Goal: Obtain resource: Download file/media

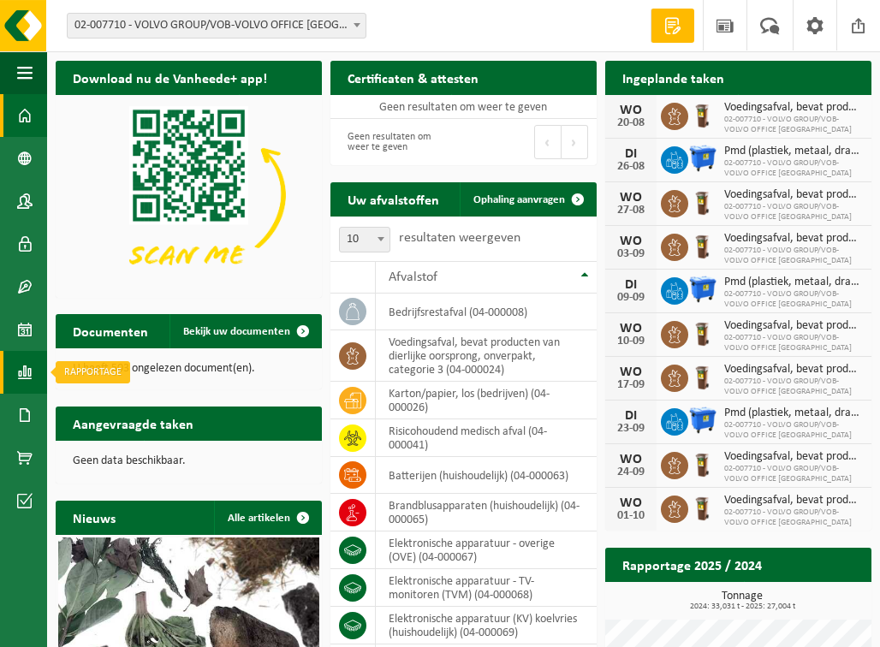
click at [24, 374] on span at bounding box center [24, 372] width 15 height 43
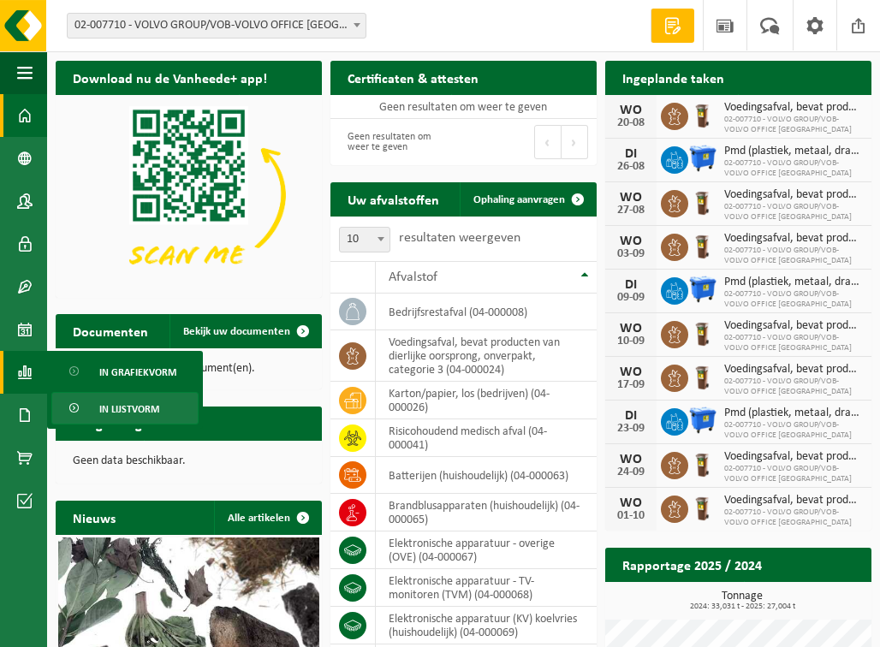
click at [140, 408] on span "In lijstvorm" at bounding box center [129, 409] width 60 height 33
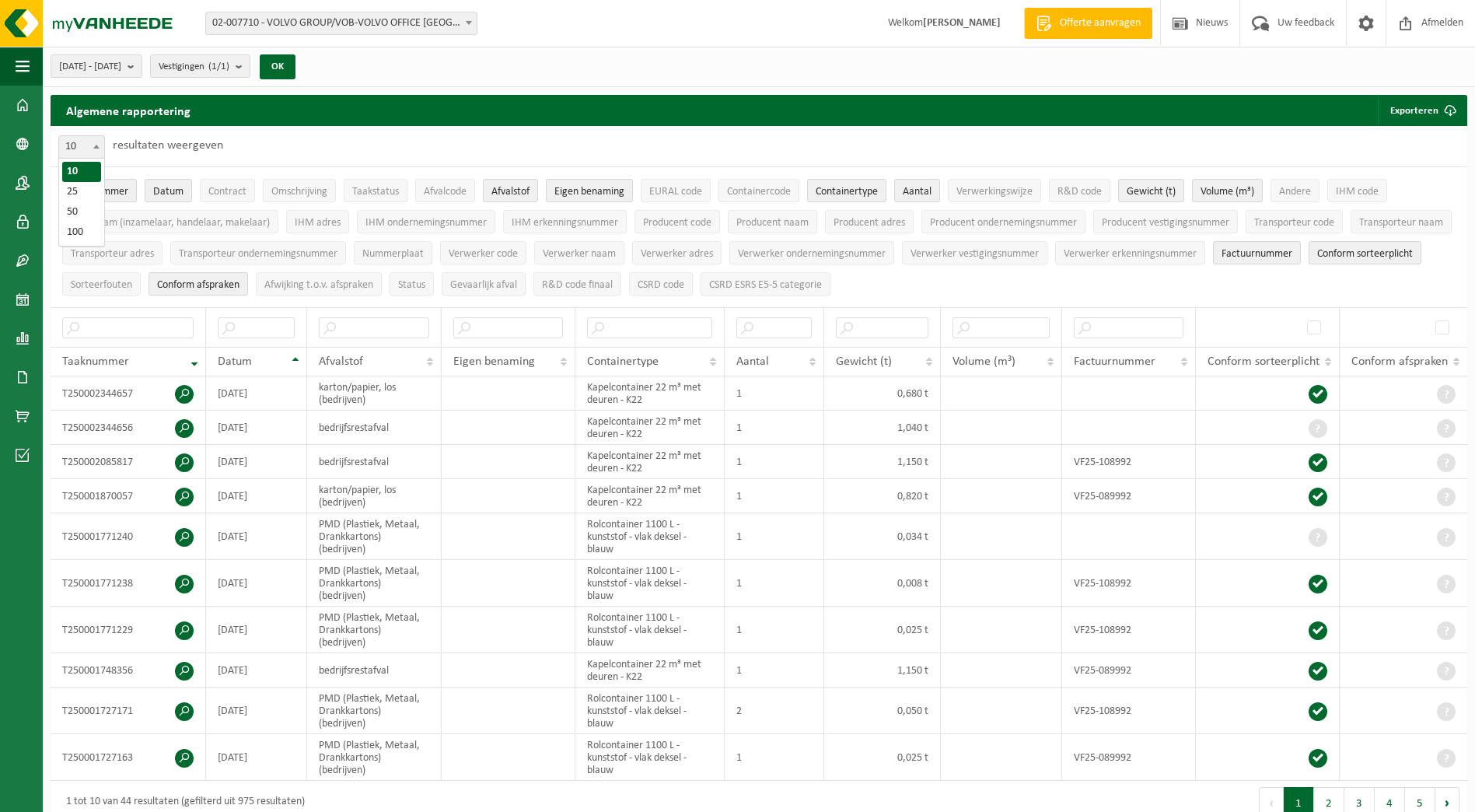
click at [103, 145] on span at bounding box center [96, 146] width 15 height 20
click at [143, 66] on button "2025-03-01 - 2025-08-20" at bounding box center [96, 66] width 92 height 24
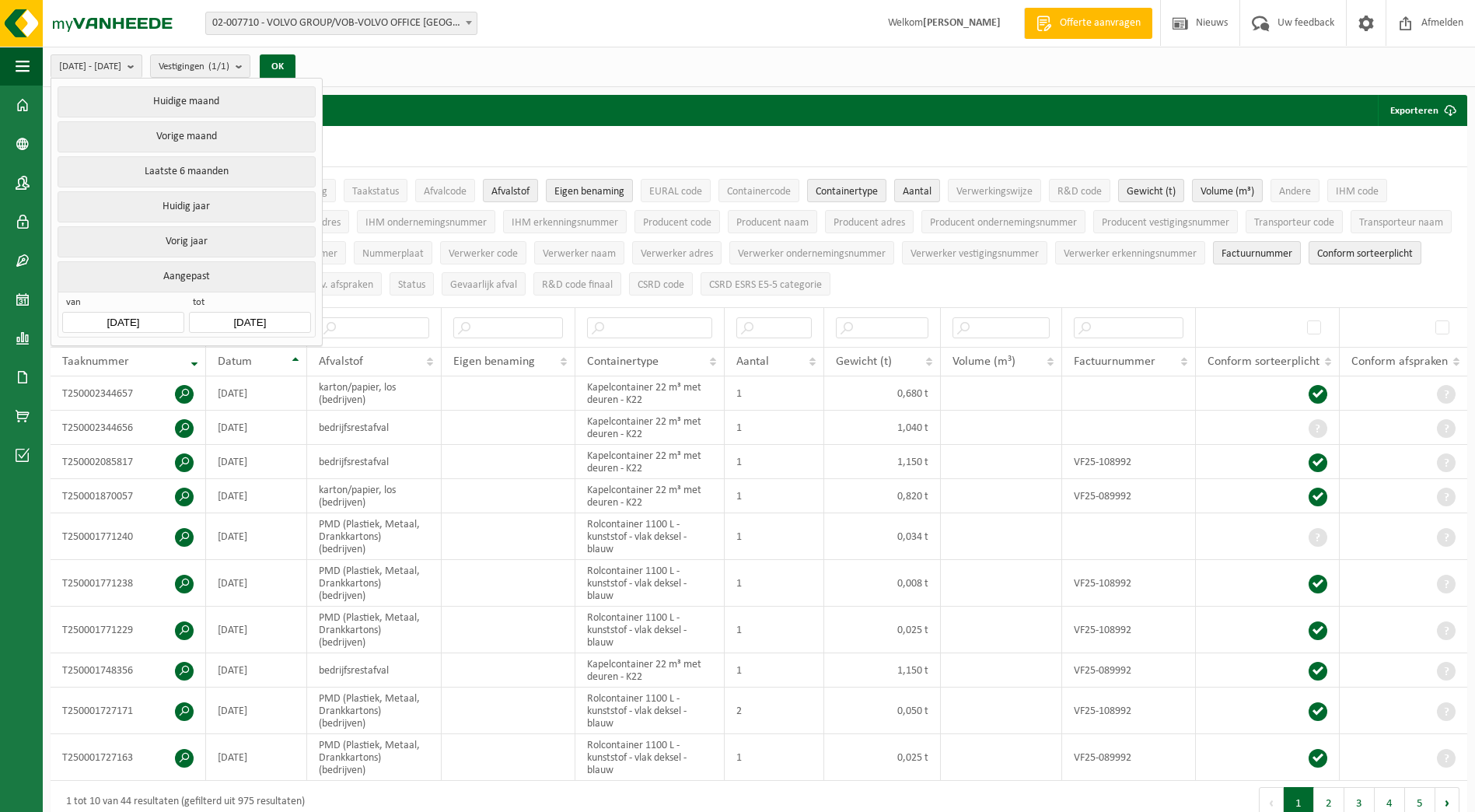
click at [154, 316] on input "2025-03-01" at bounding box center [124, 322] width 122 height 21
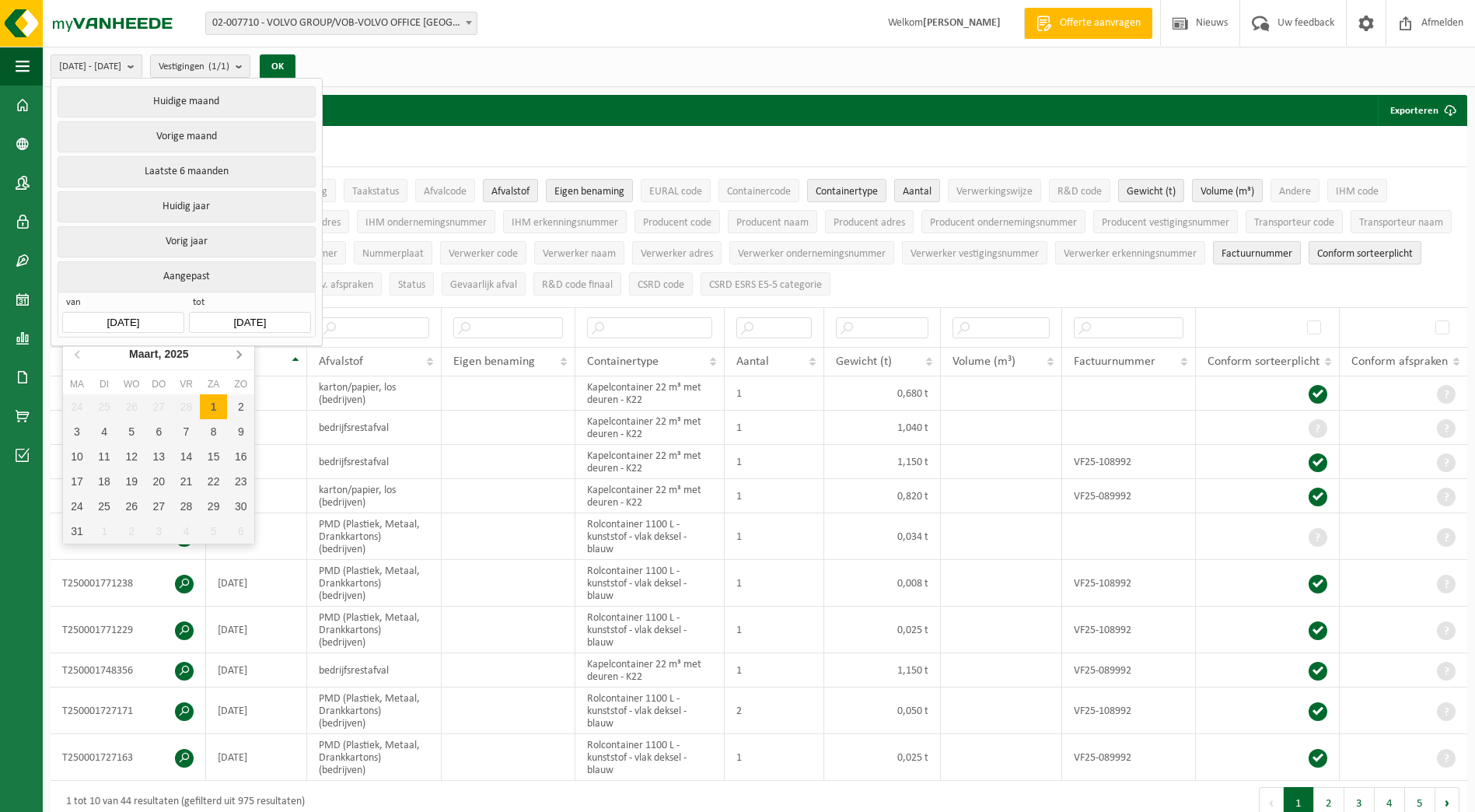
click at [238, 355] on icon at bounding box center [238, 353] width 25 height 25
click at [103, 404] on div "1" at bounding box center [104, 406] width 27 height 25
type input "2025-04-01"
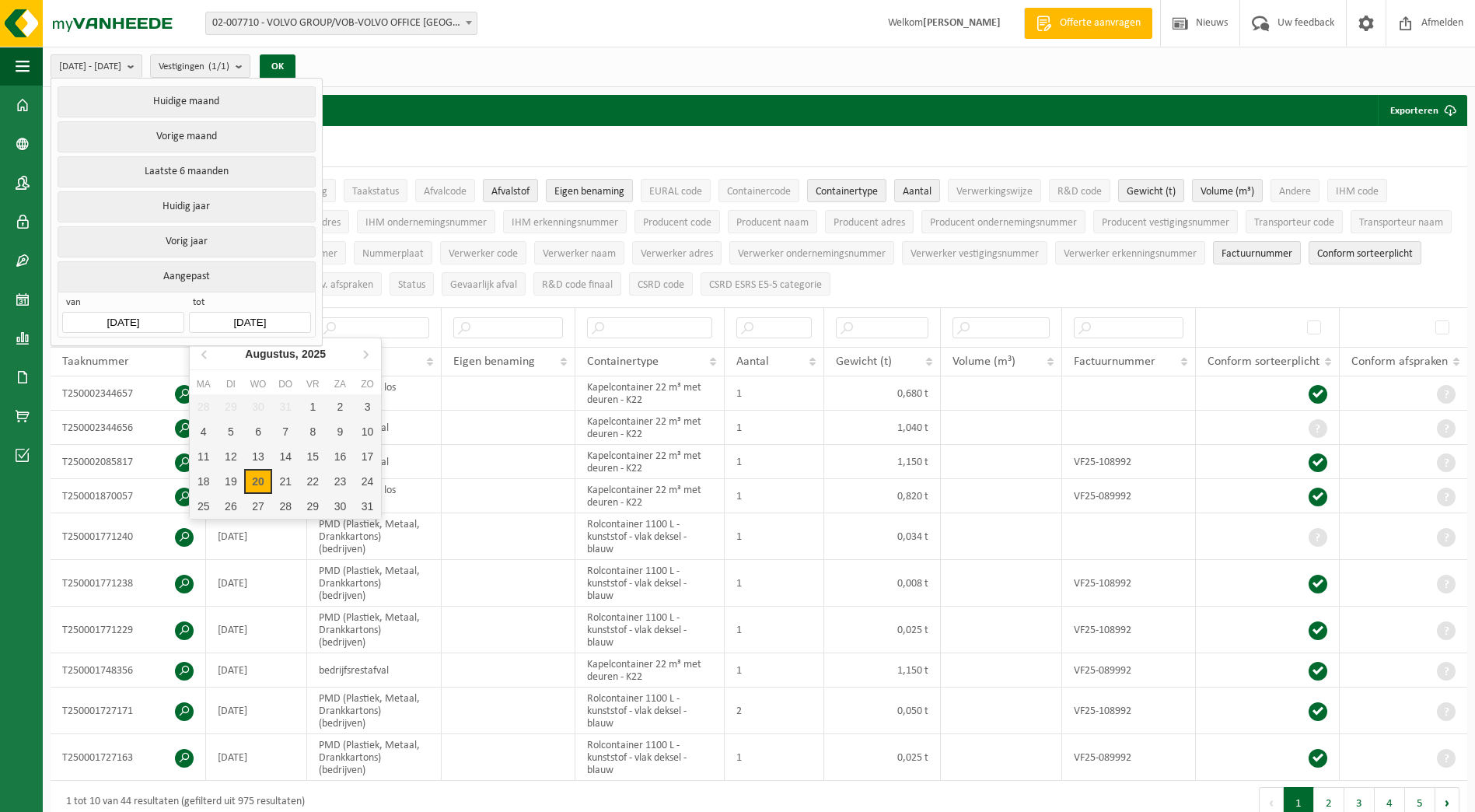
click at [257, 319] on input "2025-08-20" at bounding box center [250, 322] width 122 height 21
click at [207, 353] on icon at bounding box center [204, 353] width 25 height 25
click at [206, 409] on div "30" at bounding box center [203, 406] width 27 height 25
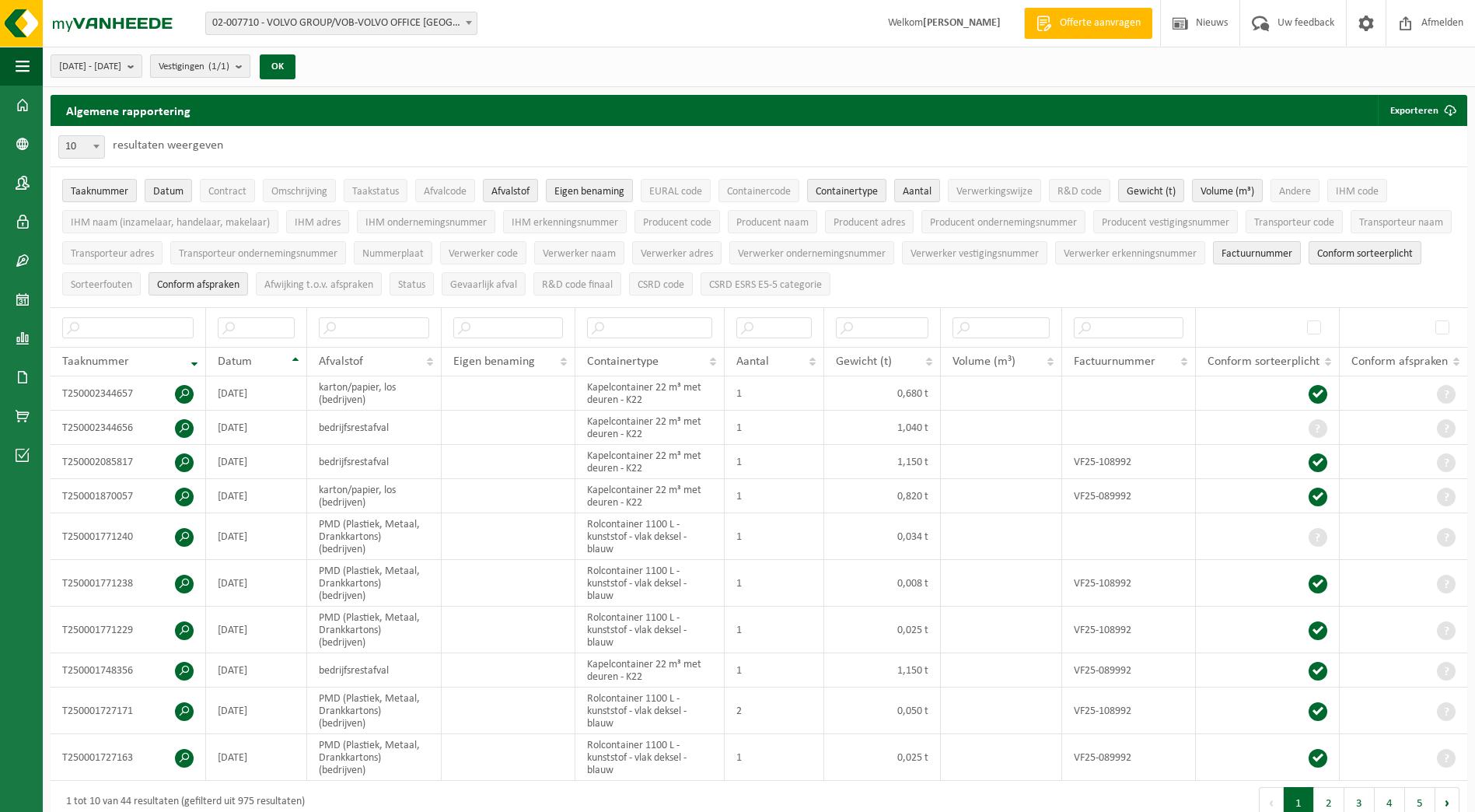
click at [251, 68] on button "Vestigingen (1/1)" at bounding box center [200, 66] width 100 height 24
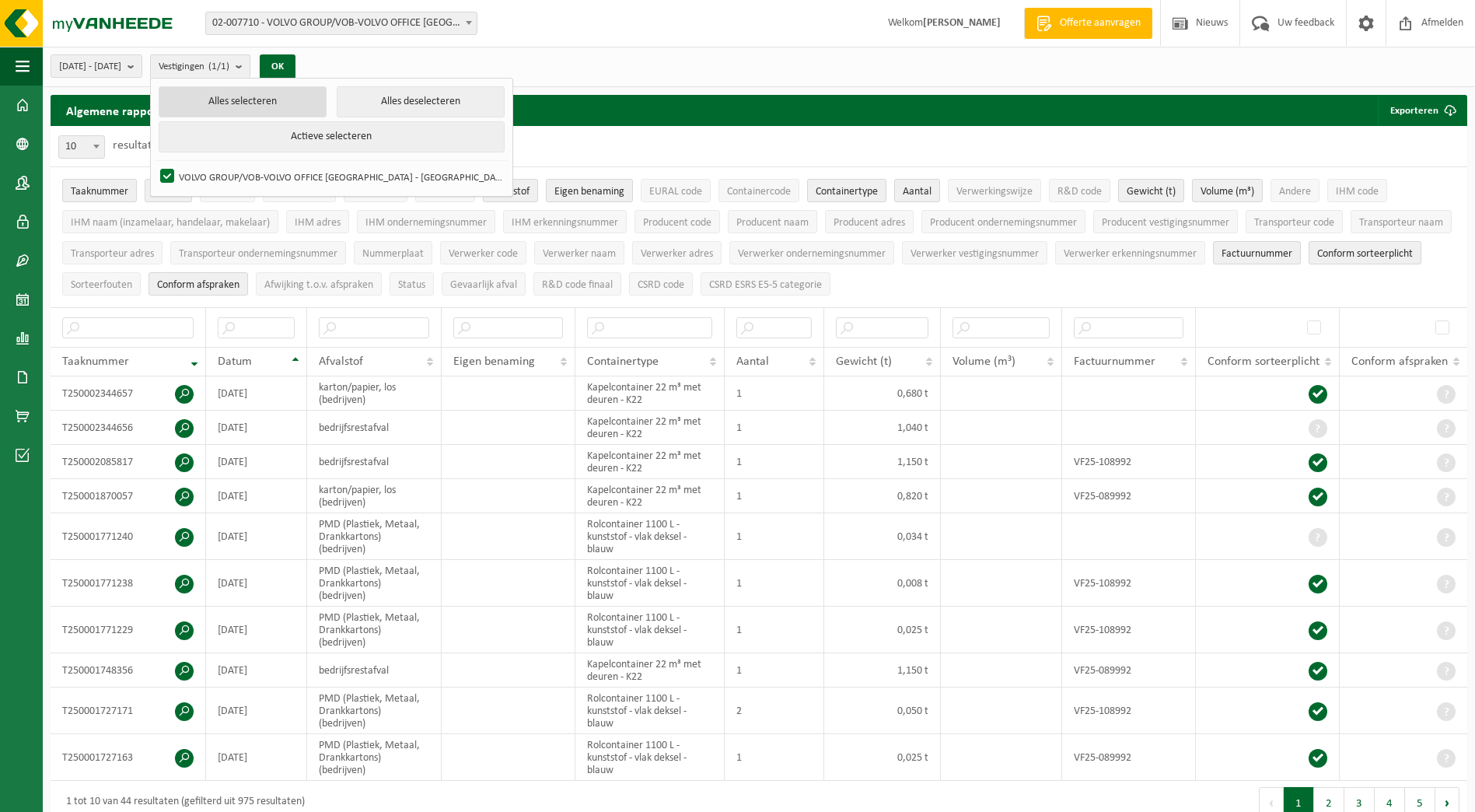
click at [268, 97] on button "Alles selecteren" at bounding box center [243, 102] width 169 height 31
click at [333, 138] on button "Actieve selecteren" at bounding box center [332, 137] width 347 height 31
click at [295, 64] on button "OK" at bounding box center [277, 66] width 35 height 25
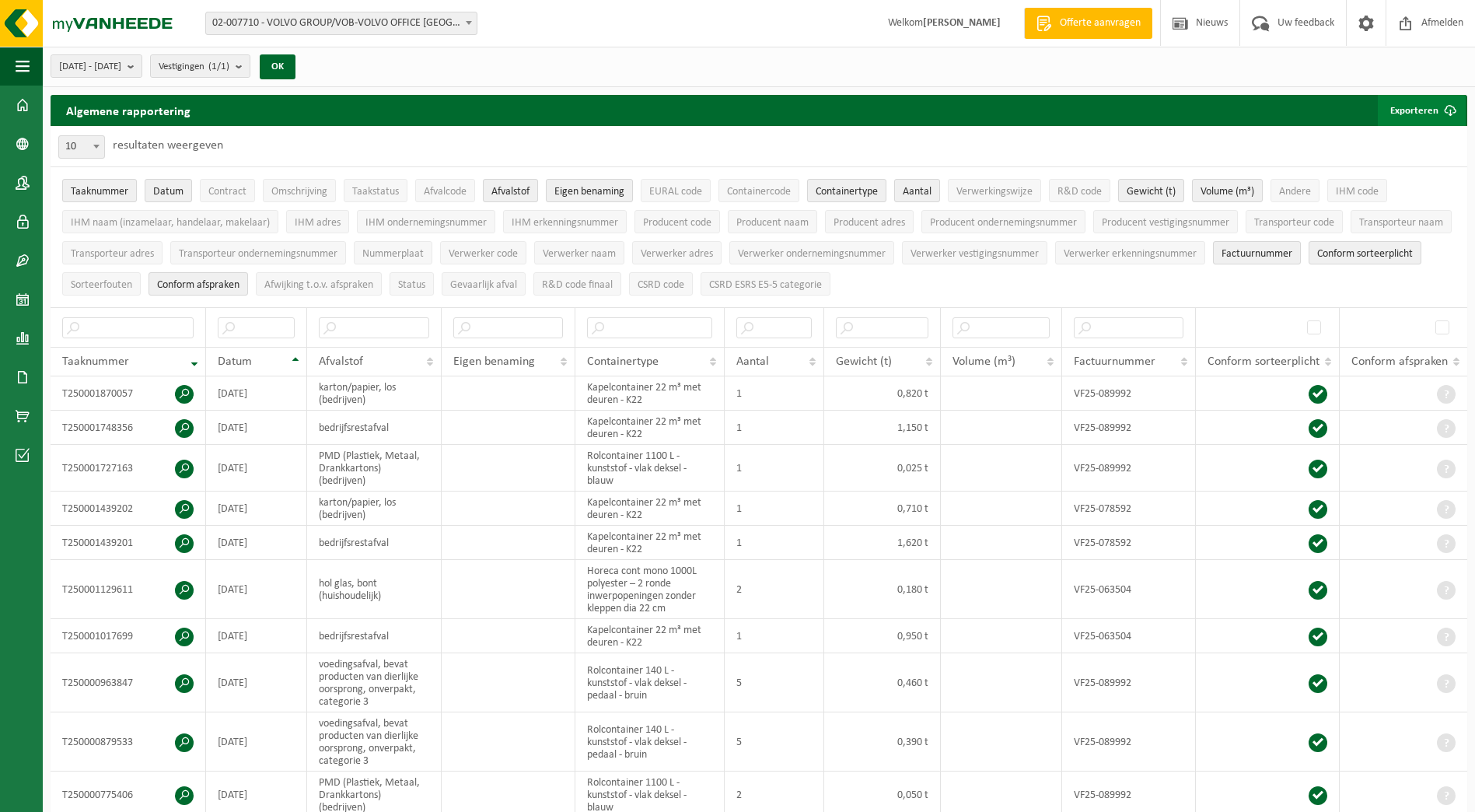
click at [798, 105] on button "Exporteren" at bounding box center [1421, 110] width 88 height 31
click at [798, 171] on link "Alle beschikbare kolommen" at bounding box center [1394, 173] width 141 height 31
click at [798, 134] on div "10 25 50 100 10 resultaten weergeven" at bounding box center [759, 146] width 1417 height 41
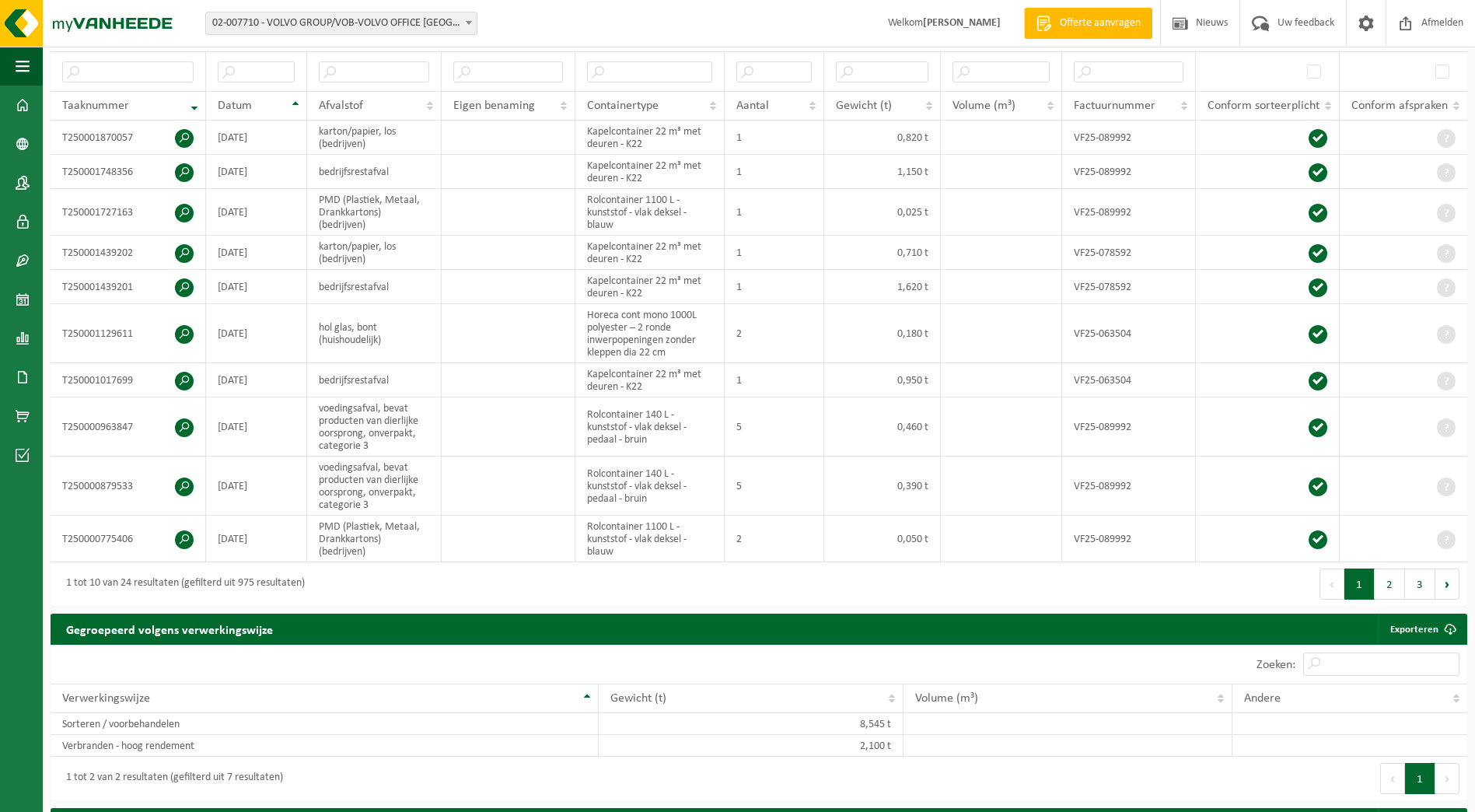
scroll to position [151, 0]
